Goal: Check status: Check status

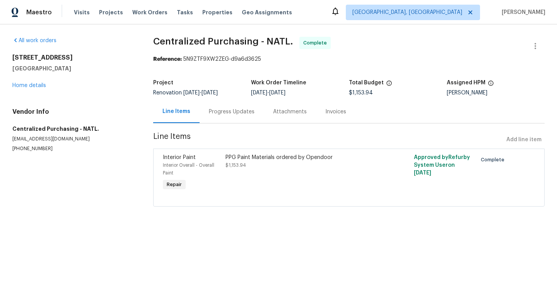
click at [227, 111] on div "Progress Updates" at bounding box center [232, 112] width 46 height 8
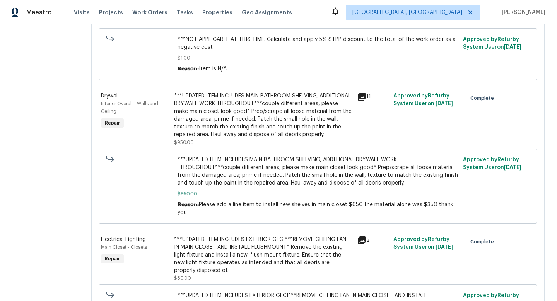
scroll to position [232, 0]
